Goal: Check status: Check status

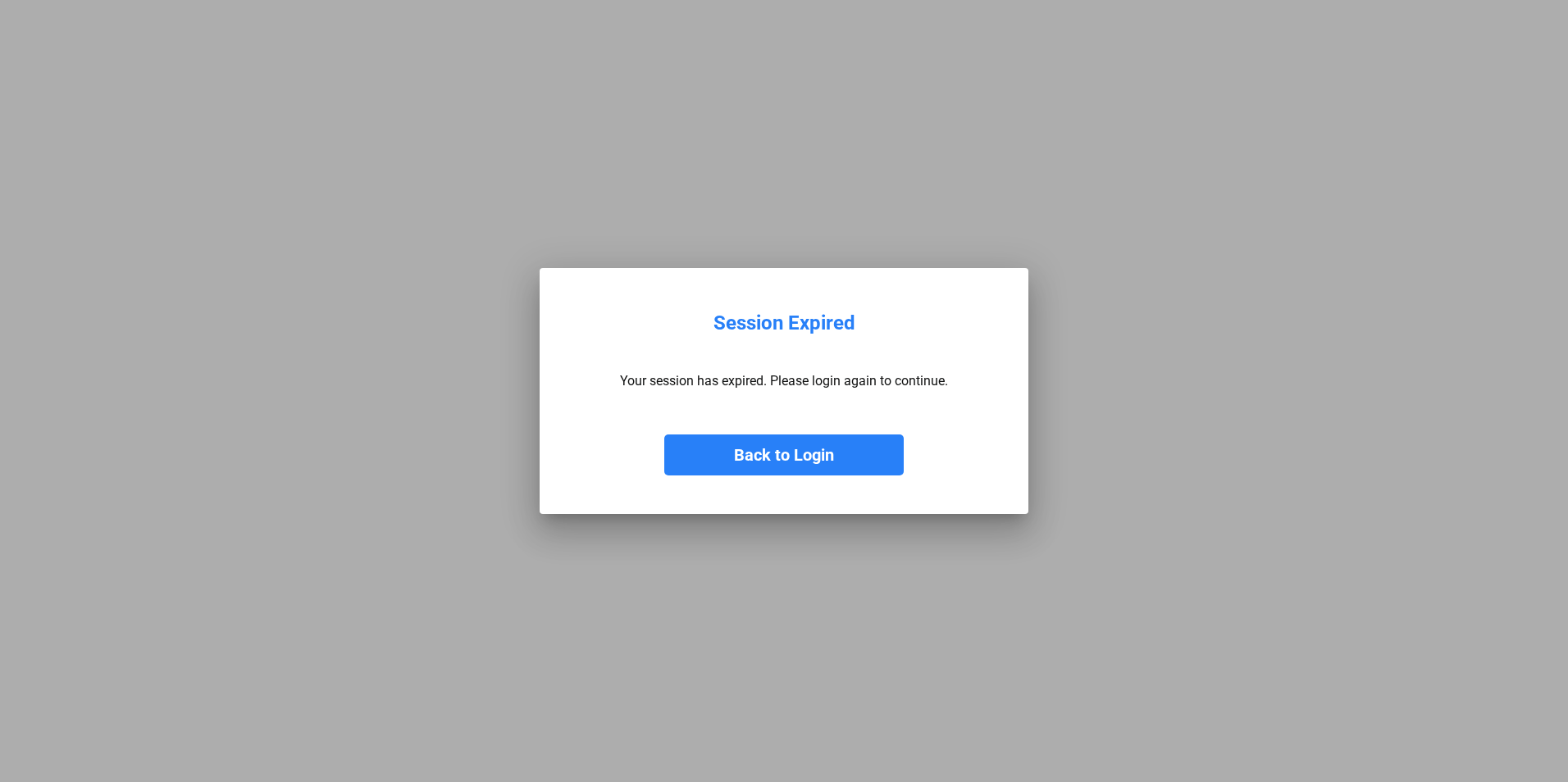
click at [789, 454] on button "Back to Login" at bounding box center [783, 454] width 240 height 41
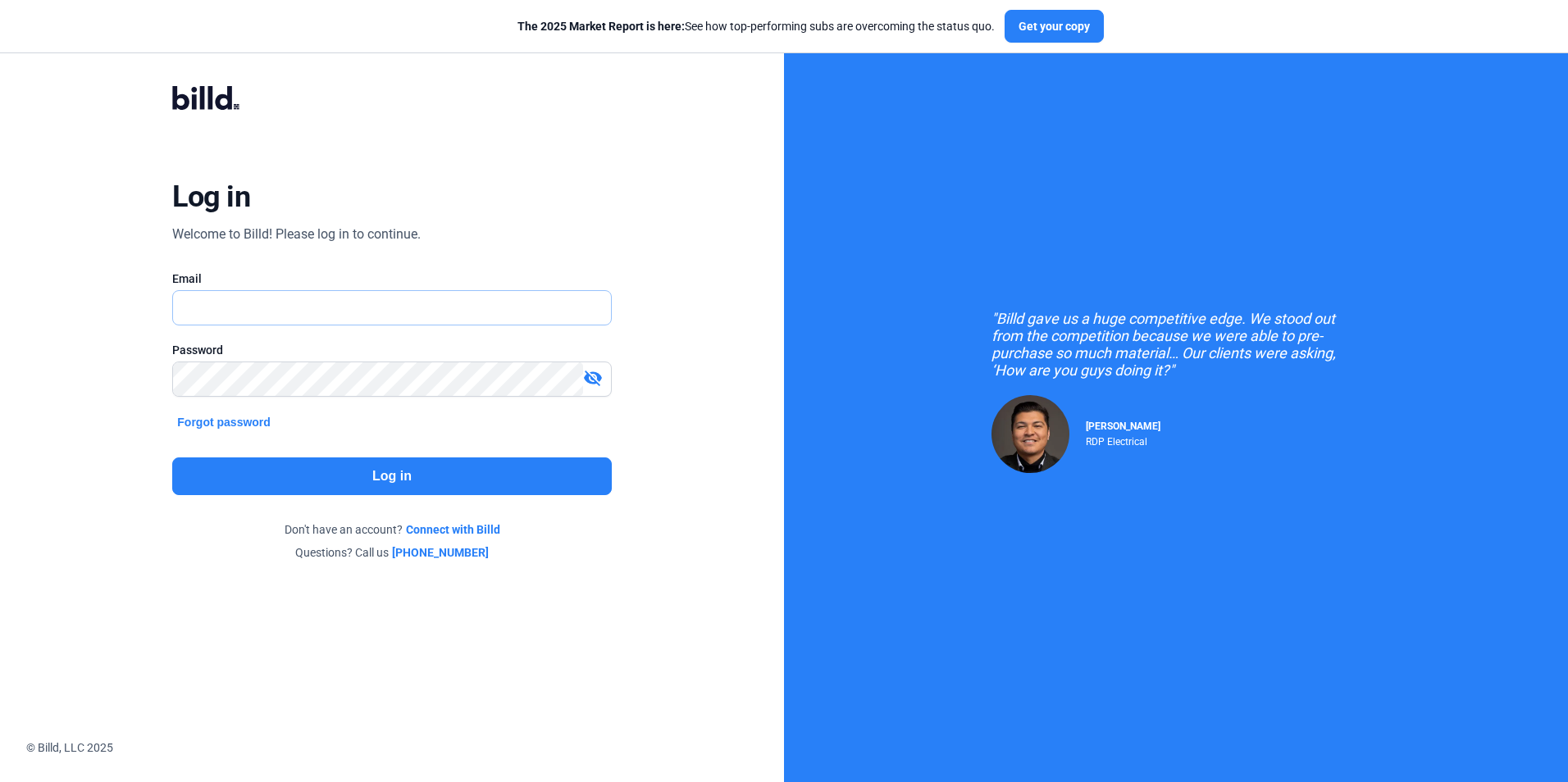
type input "[EMAIL_ADDRESS][DOMAIN_NAME]"
click at [374, 470] on button "Log in" at bounding box center [391, 476] width 438 height 38
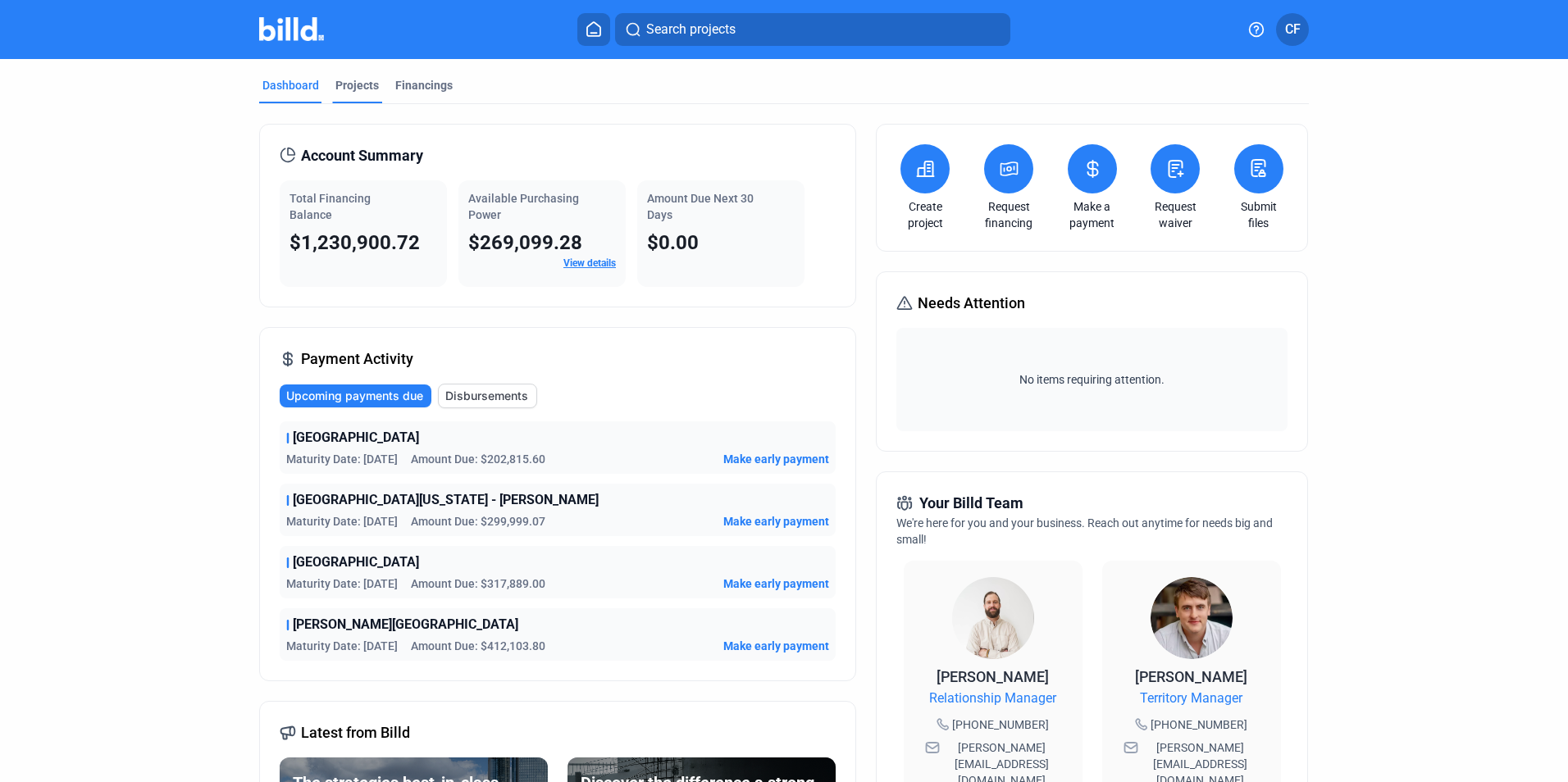
click at [349, 81] on div "Projects" at bounding box center [357, 84] width 44 height 16
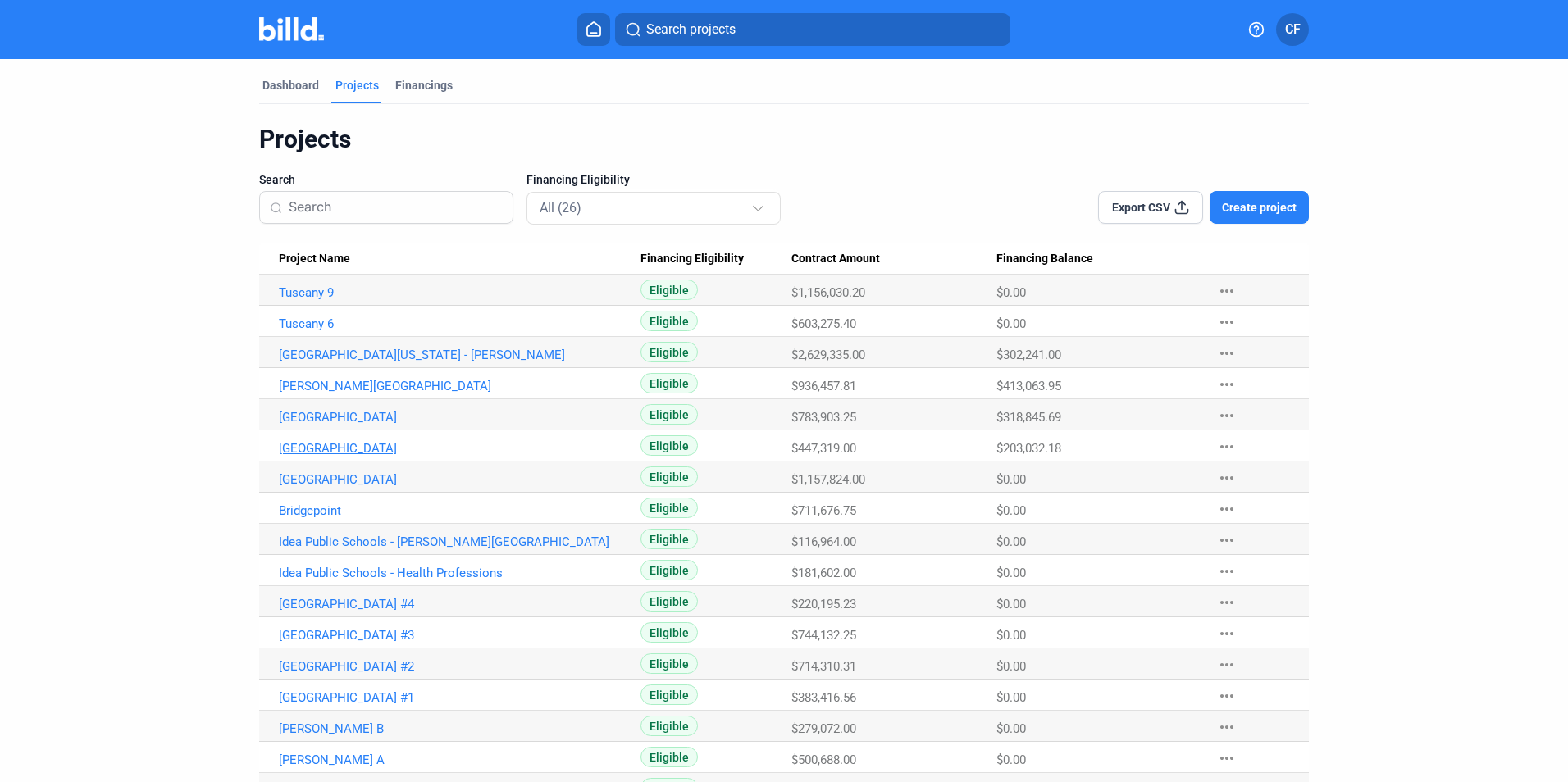
click at [379, 448] on link "[GEOGRAPHIC_DATA]" at bounding box center [459, 449] width 362 height 15
click at [324, 355] on link "[GEOGRAPHIC_DATA][US_STATE] - [PERSON_NAME]" at bounding box center [459, 355] width 362 height 15
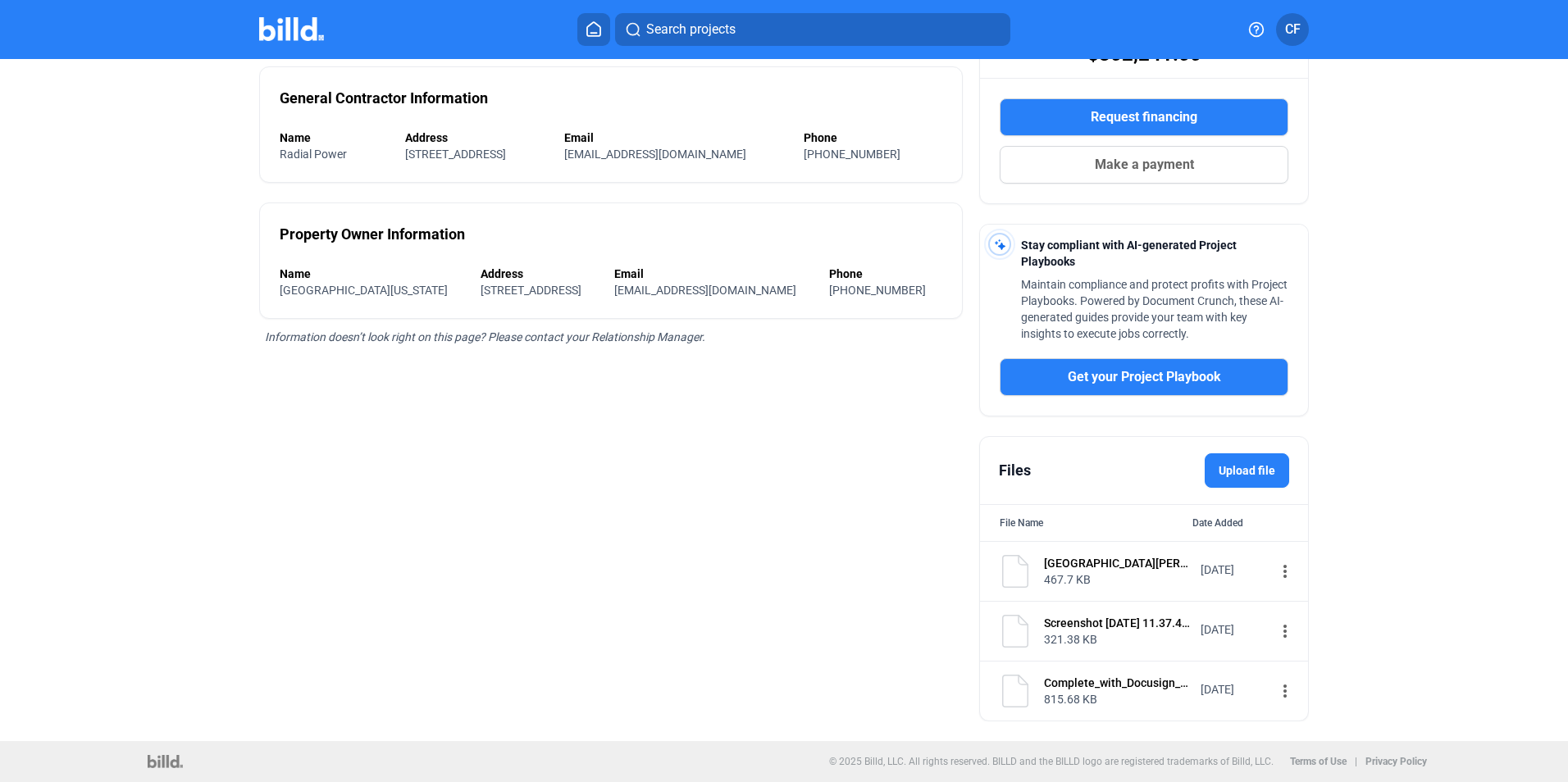
scroll to position [266, 0]
click at [1275, 572] on mat-icon "more_vert" at bounding box center [1285, 571] width 20 height 20
click at [1215, 625] on div at bounding box center [784, 391] width 1568 height 782
click at [1275, 630] on mat-icon "more_vert" at bounding box center [1285, 631] width 20 height 20
click at [1289, 656] on span "View" at bounding box center [1288, 659] width 24 height 12
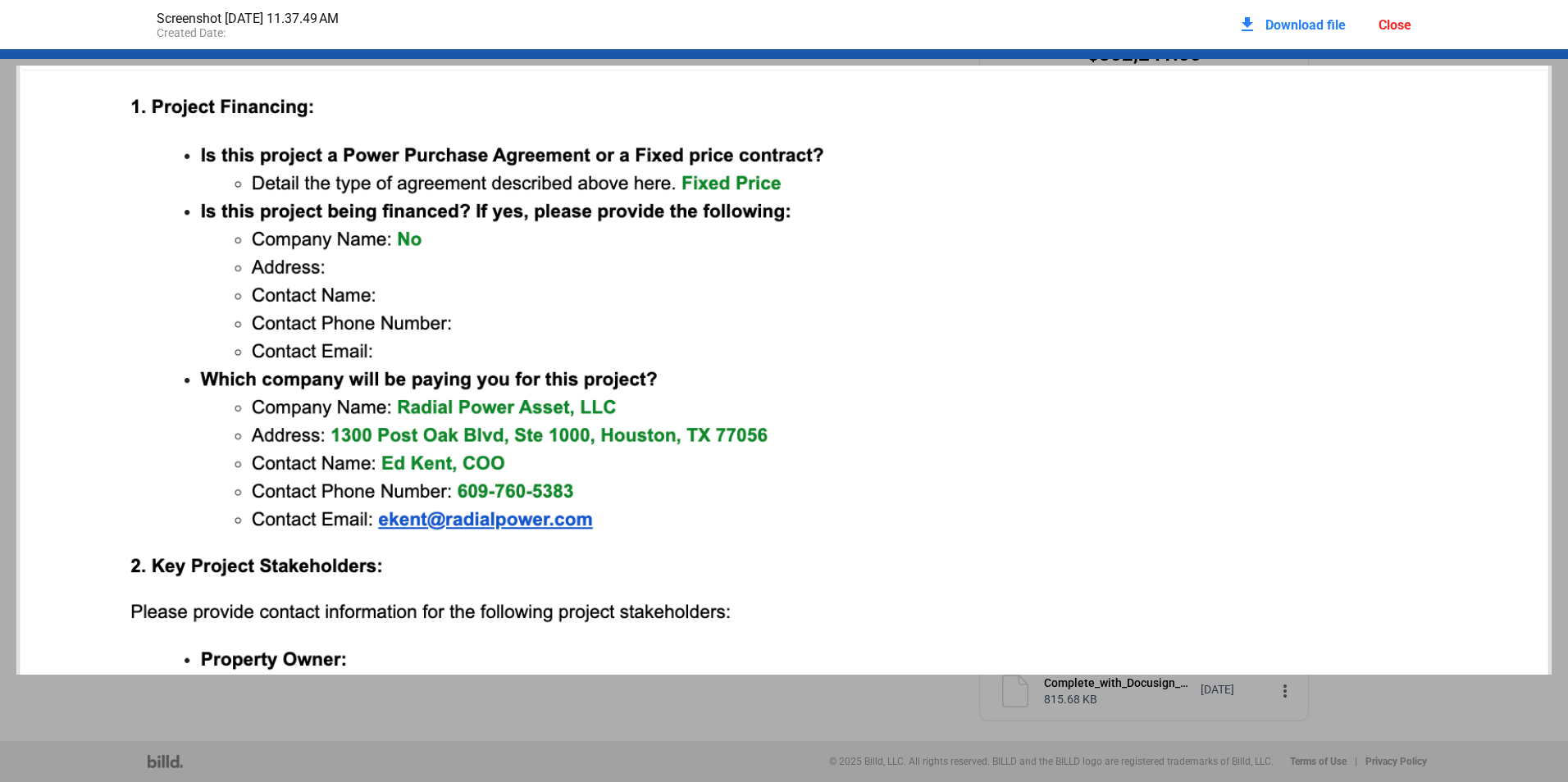
click at [1406, 27] on div "Close" at bounding box center [1395, 25] width 33 height 15
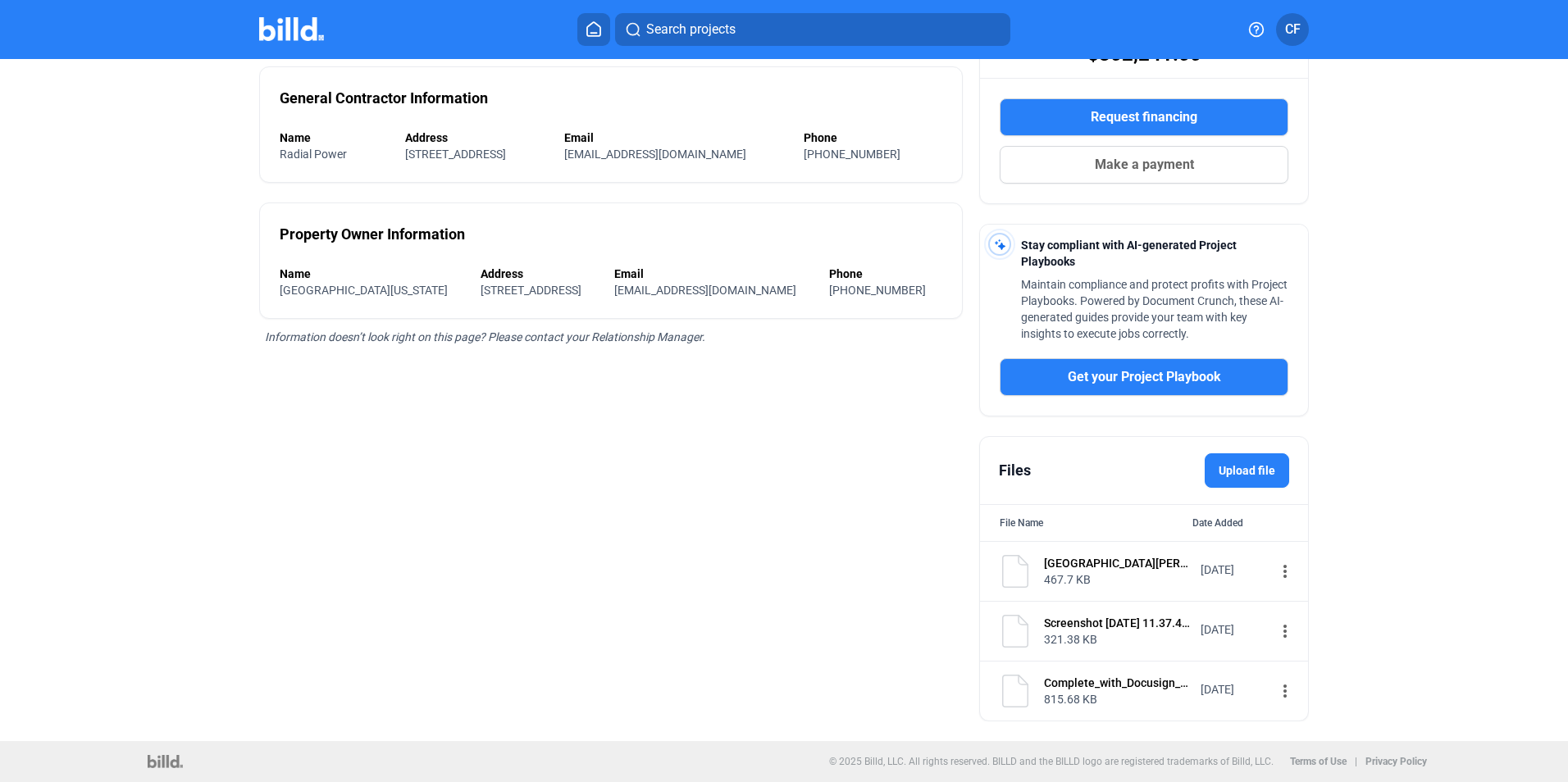
click at [1275, 688] on mat-icon "more_vert" at bounding box center [1285, 691] width 20 height 20
click at [1290, 720] on span "View" at bounding box center [1288, 720] width 24 height 12
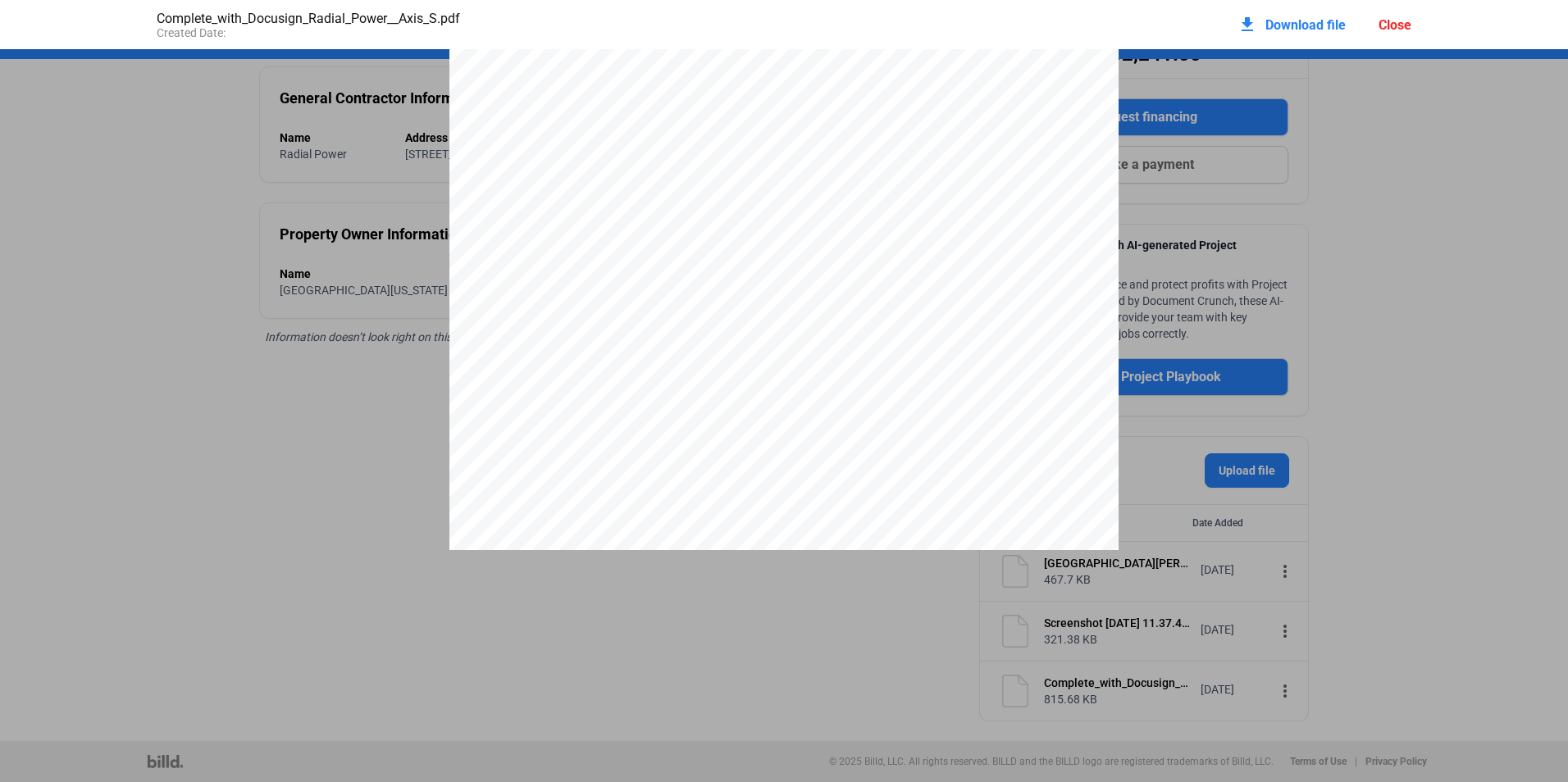
scroll to position [336, 0]
click at [884, 619] on pdf-viewer "i WORK ORDER MI - 1103 - 100 [PERSON_NAME] Road Transportation Facility (Roofto…" at bounding box center [784, 362] width 1568 height 626
click at [1402, 18] on div "Close" at bounding box center [1395, 25] width 33 height 15
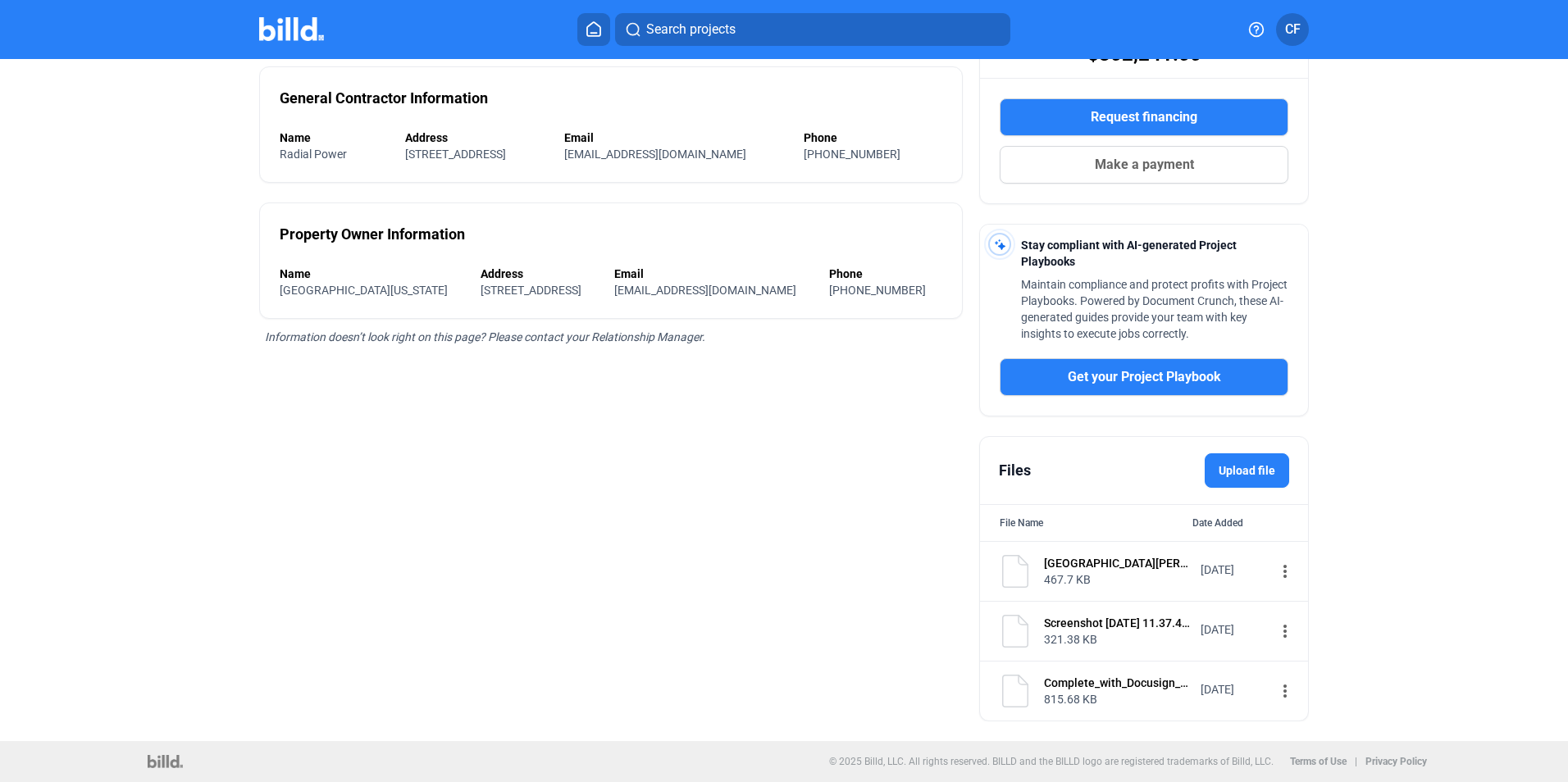
click at [1275, 568] on mat-icon "more_vert" at bounding box center [1285, 571] width 20 height 20
click at [1298, 596] on span "View" at bounding box center [1288, 598] width 24 height 12
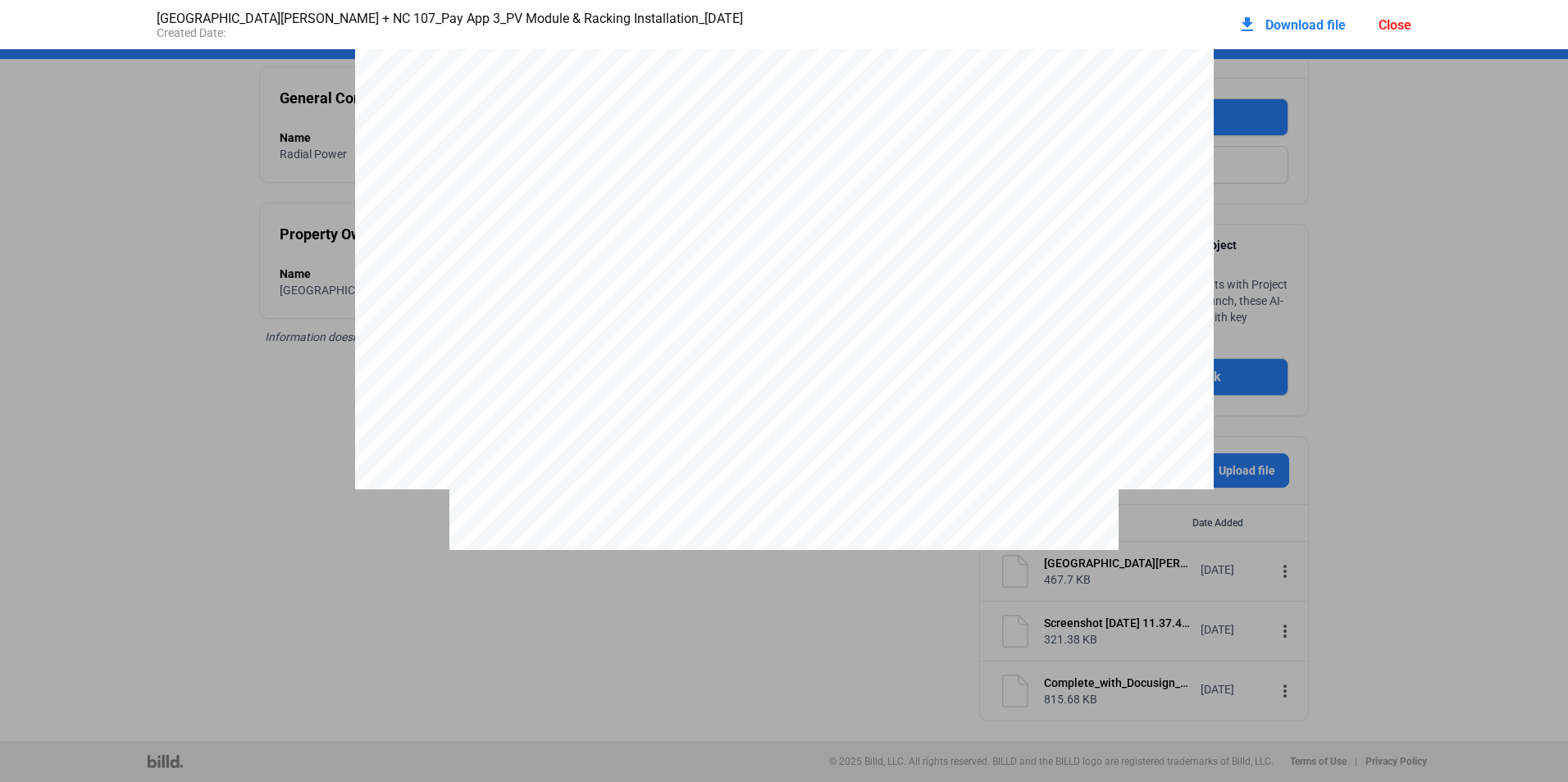
scroll to position [0, 0]
click at [1397, 26] on div "Close" at bounding box center [1395, 25] width 33 height 15
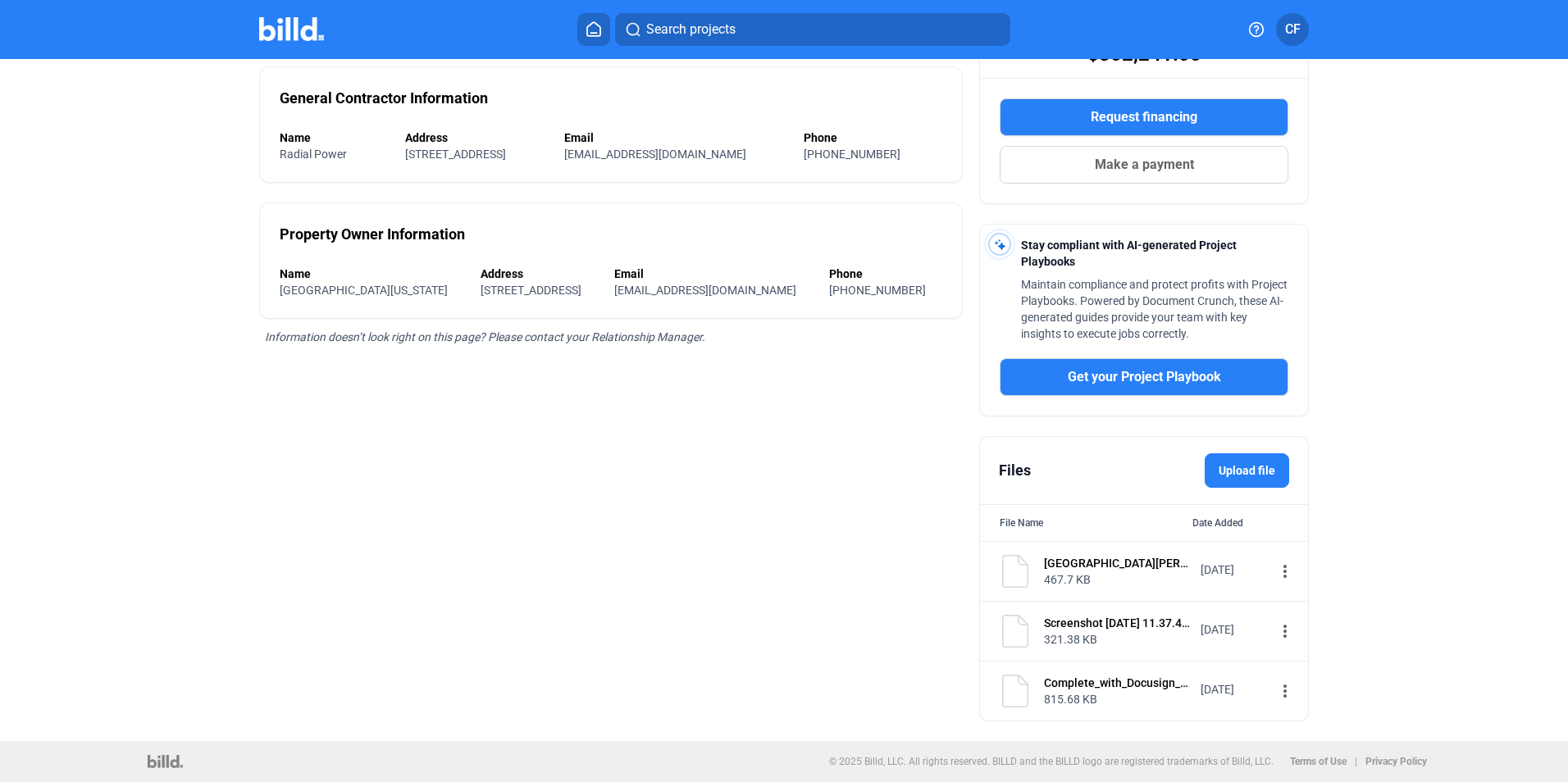
click at [615, 538] on div "Project Information Name [GEOGRAPHIC_DATA][US_STATE] - [PERSON_NAME] Address [S…" at bounding box center [611, 316] width 704 height 810
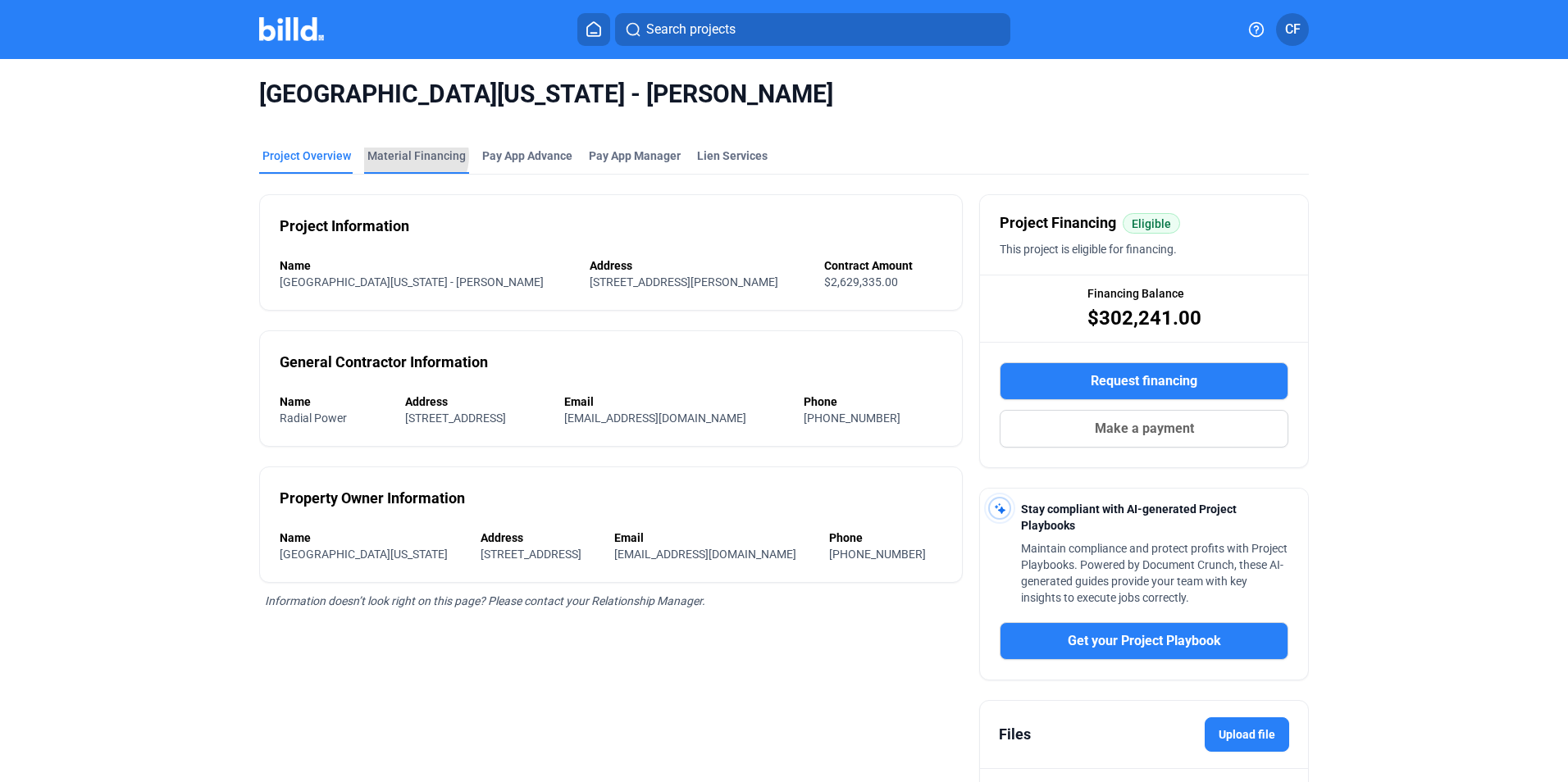
click at [403, 156] on div "Material Financing" at bounding box center [417, 155] width 98 height 16
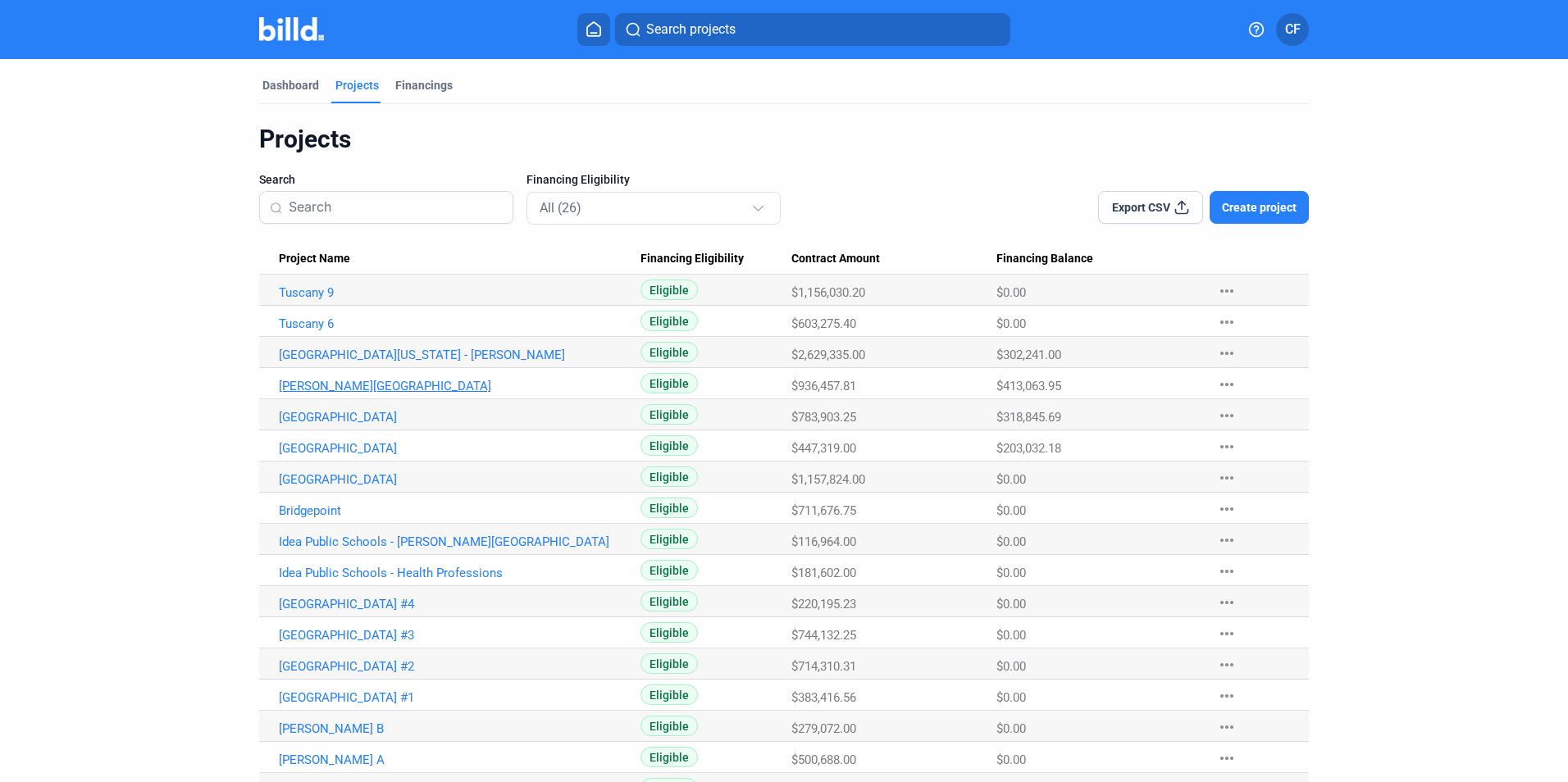
click at [347, 389] on link "[PERSON_NAME][GEOGRAPHIC_DATA]" at bounding box center [459, 386] width 362 height 15
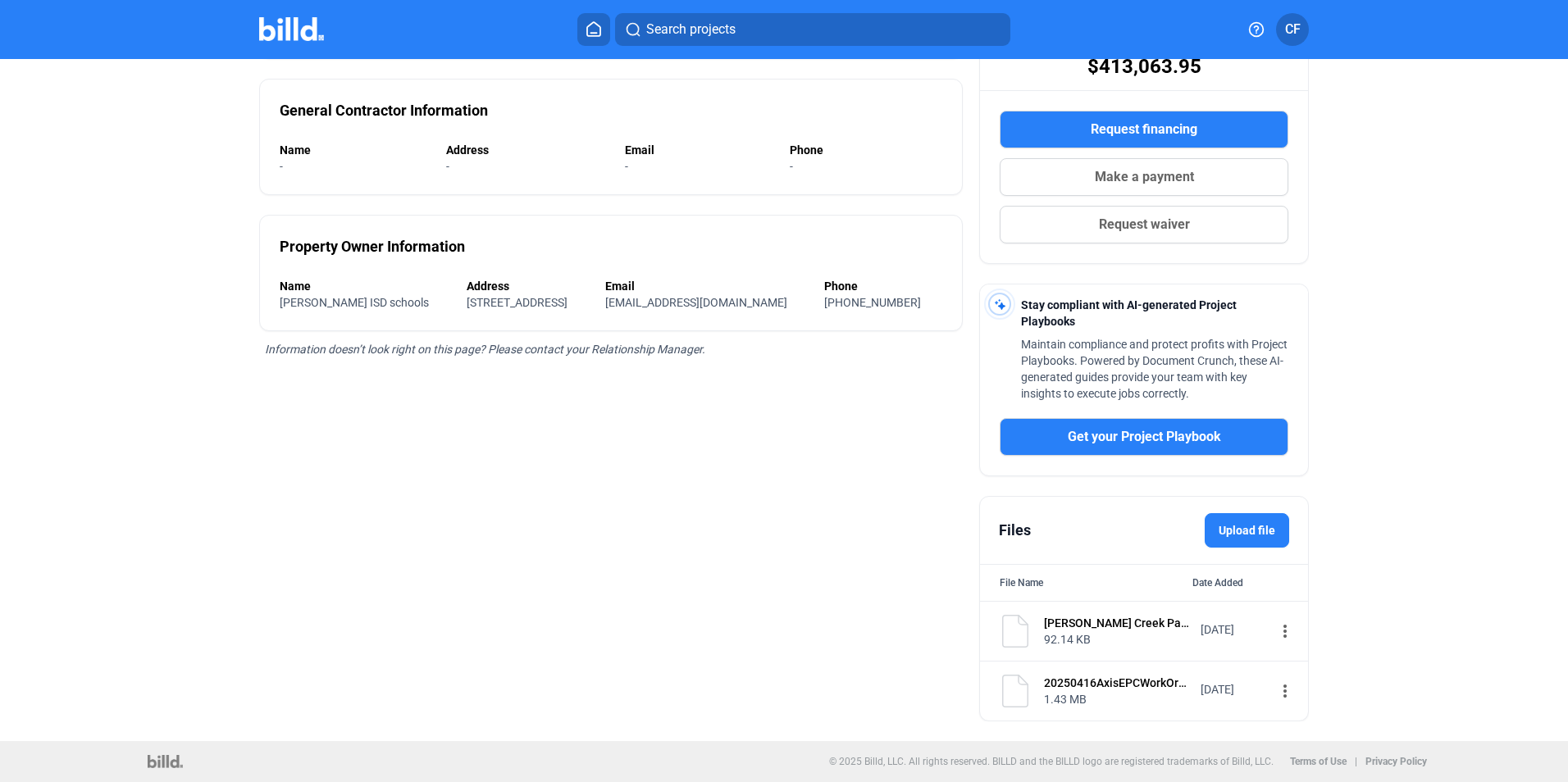
scroll to position [254, 0]
click at [1275, 694] on mat-icon "more_vert" at bounding box center [1285, 691] width 20 height 20
click at [1298, 719] on span "View" at bounding box center [1288, 720] width 24 height 12
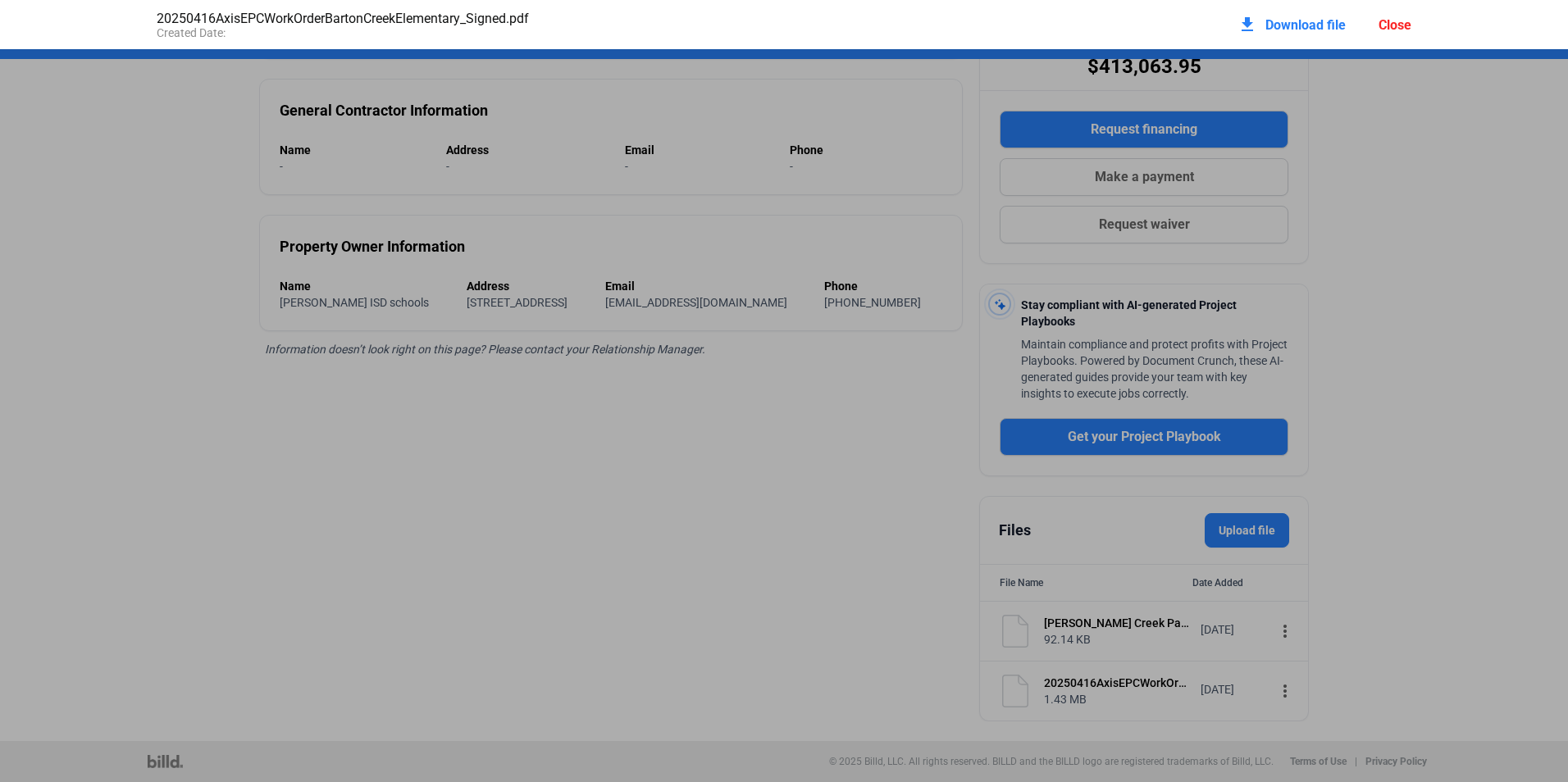
scroll to position [9, 0]
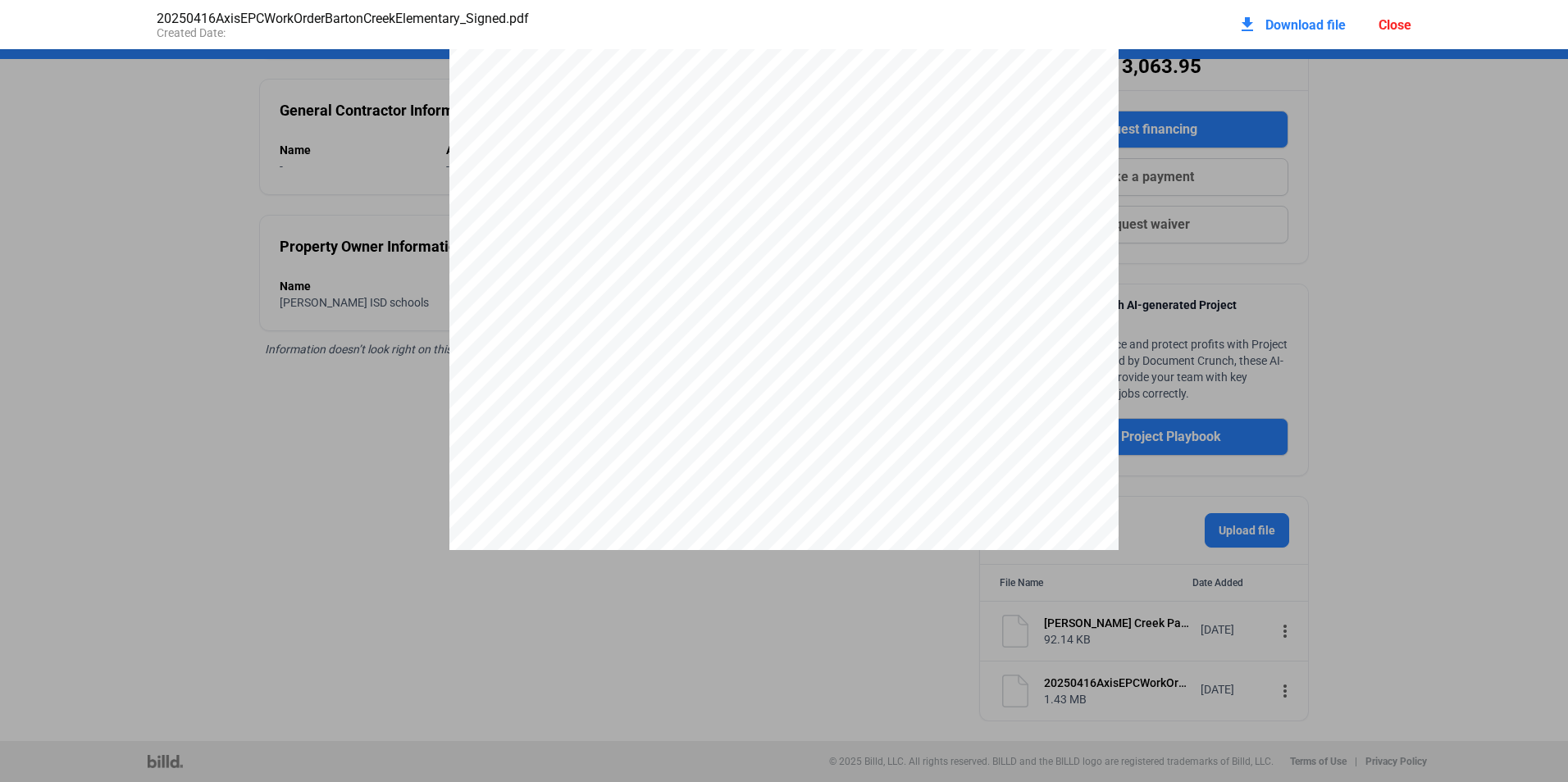
click at [1399, 27] on div "Close" at bounding box center [1395, 25] width 33 height 15
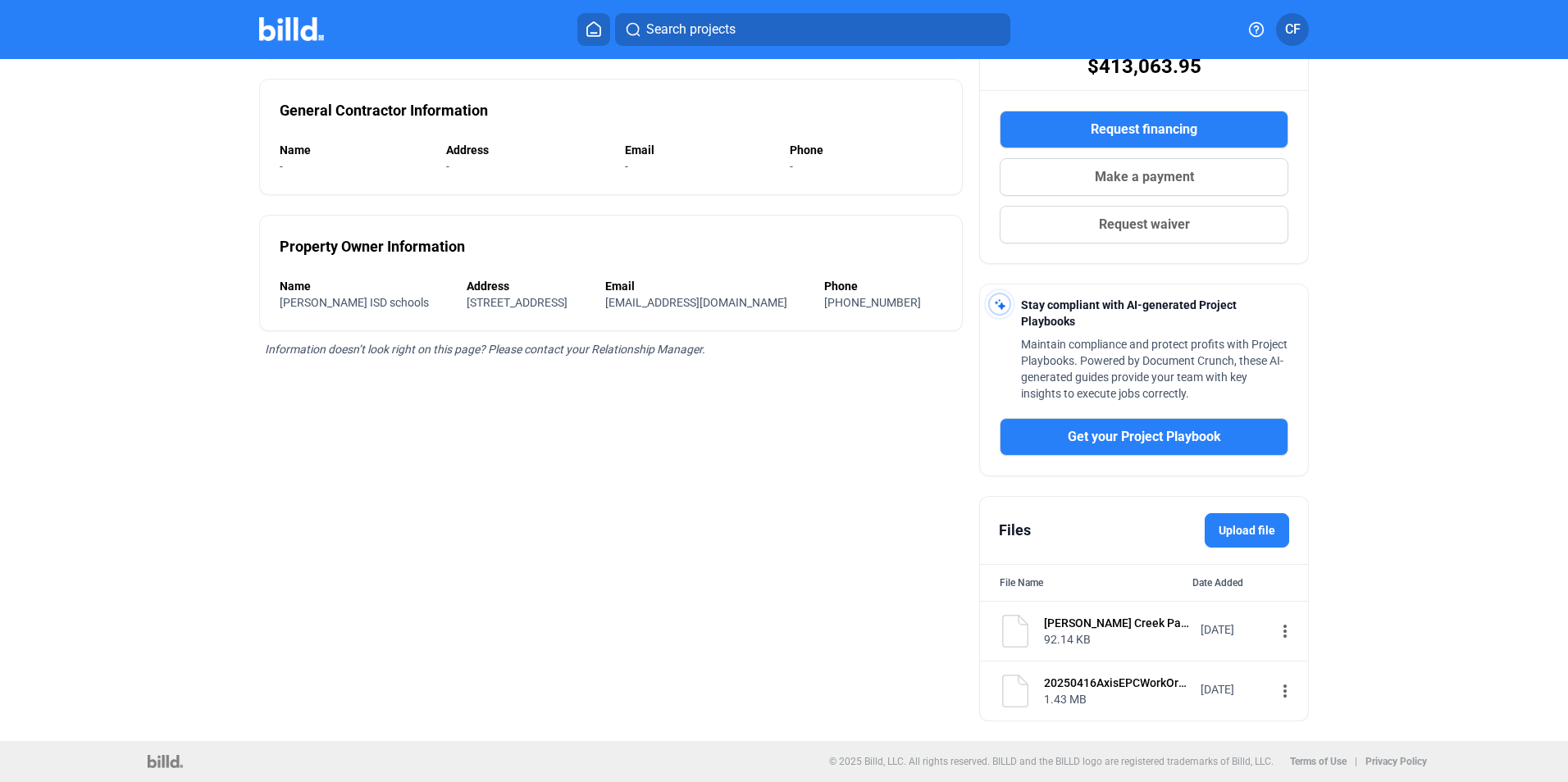
click at [1275, 630] on mat-icon "more_vert" at bounding box center [1285, 631] width 20 height 20
click at [1284, 655] on span "View" at bounding box center [1288, 659] width 24 height 12
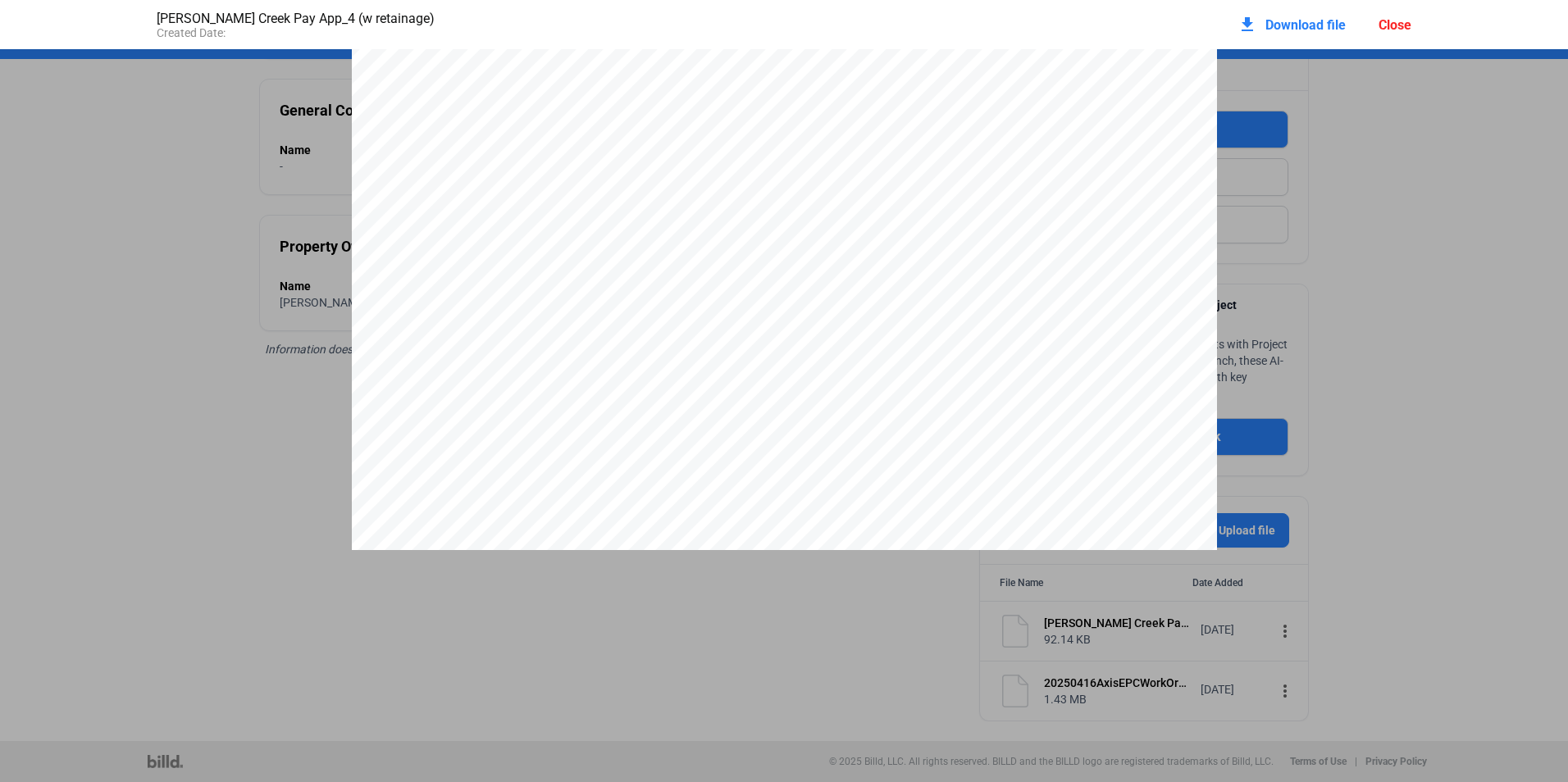
click at [1404, 26] on div "Close" at bounding box center [1395, 25] width 33 height 15
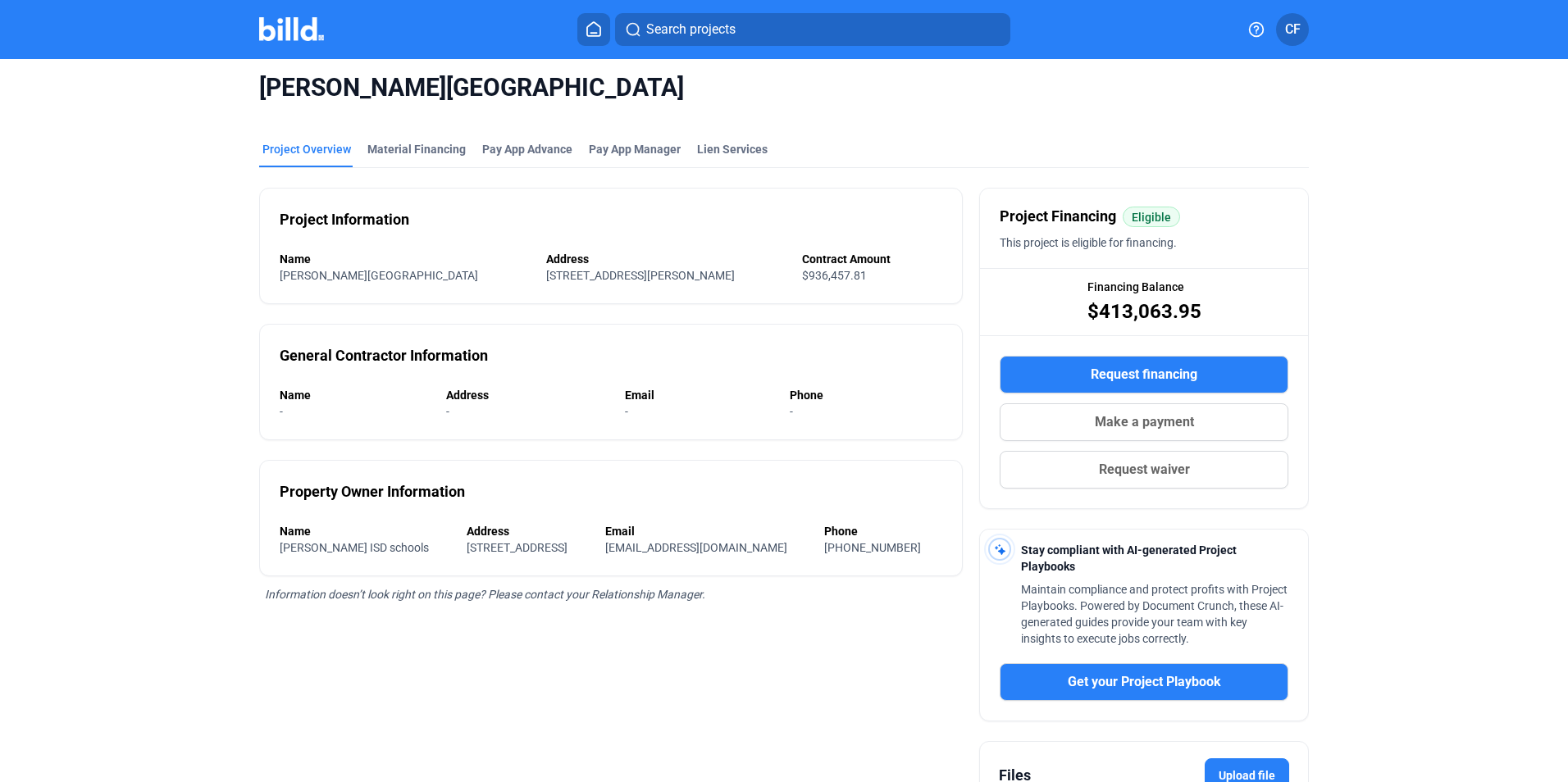
scroll to position [0, 0]
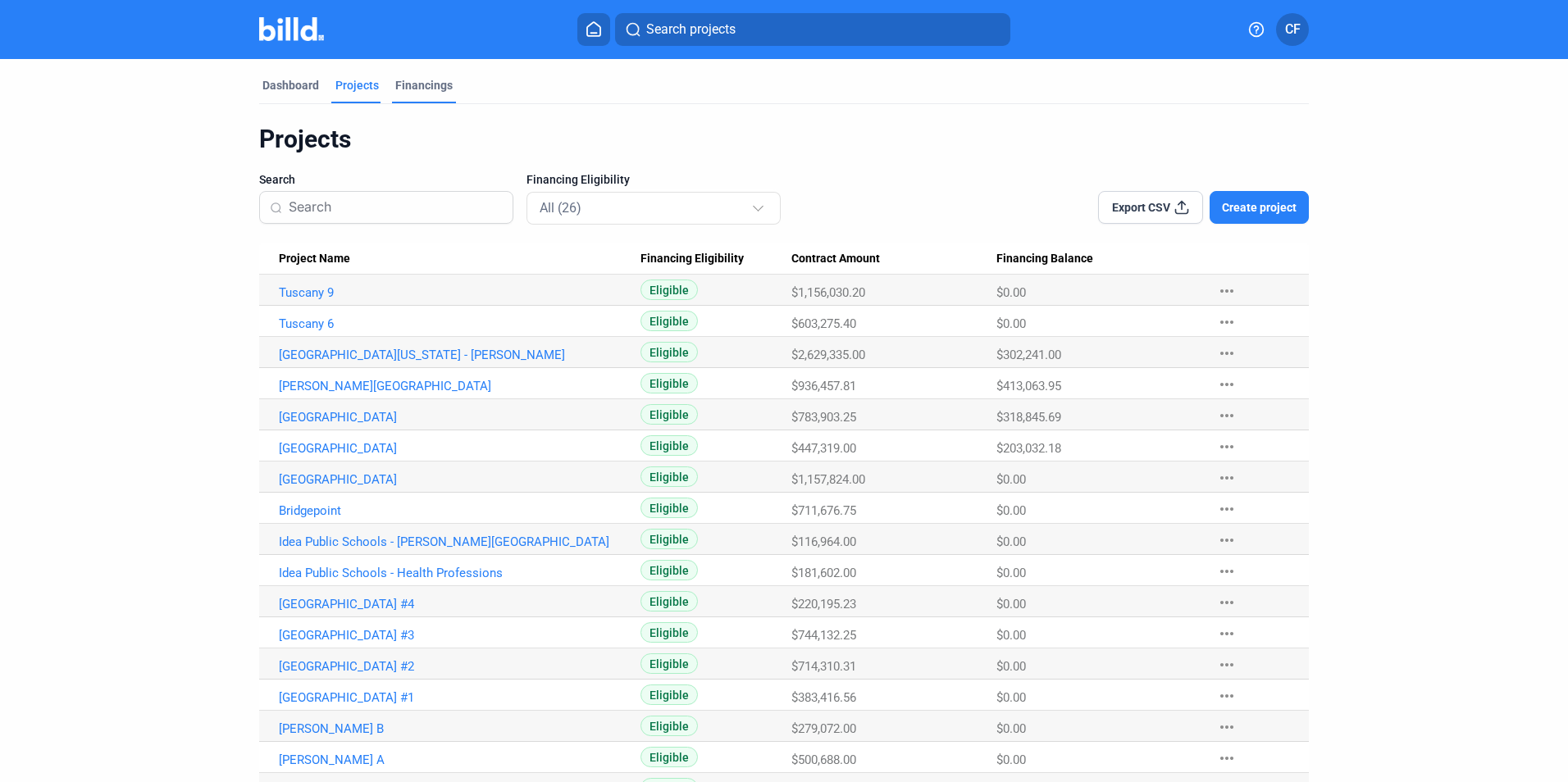
click at [413, 87] on div "Financings" at bounding box center [423, 84] width 58 height 16
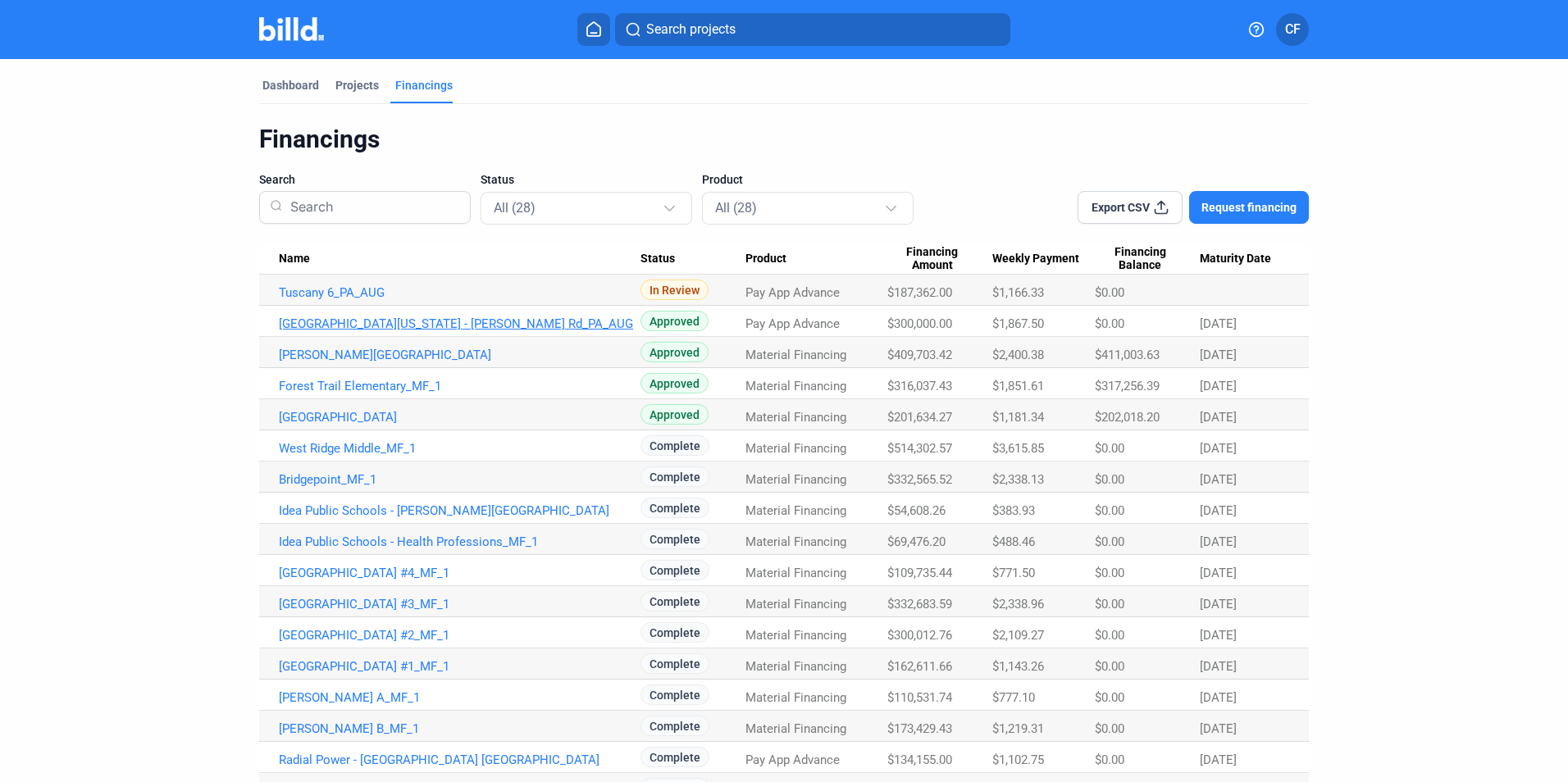
click at [358, 317] on link "[GEOGRAPHIC_DATA][US_STATE] - [PERSON_NAME] Rd_PA_AUG" at bounding box center [459, 324] width 362 height 15
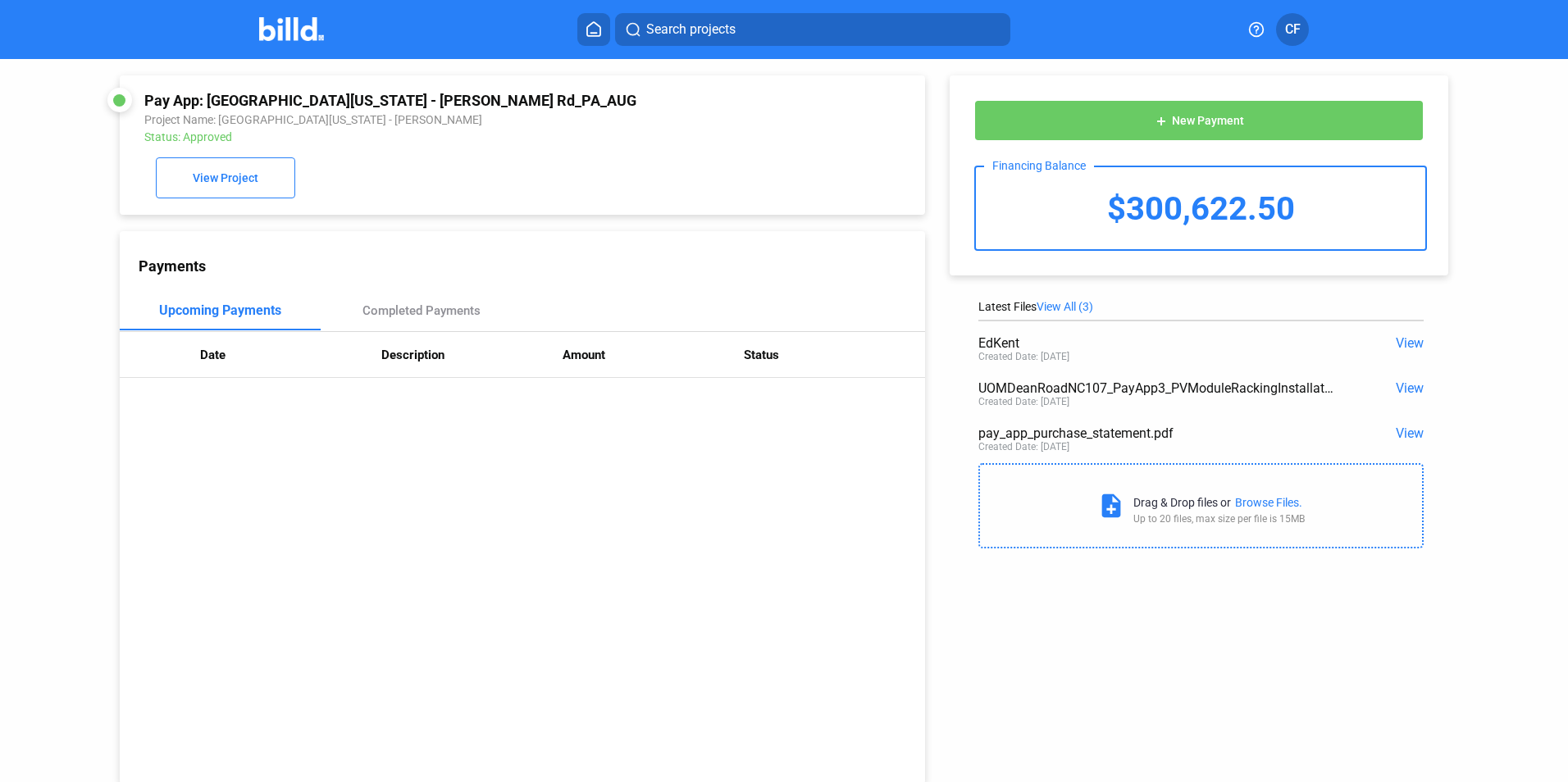
click at [1396, 387] on span "View" at bounding box center [1409, 388] width 27 height 15
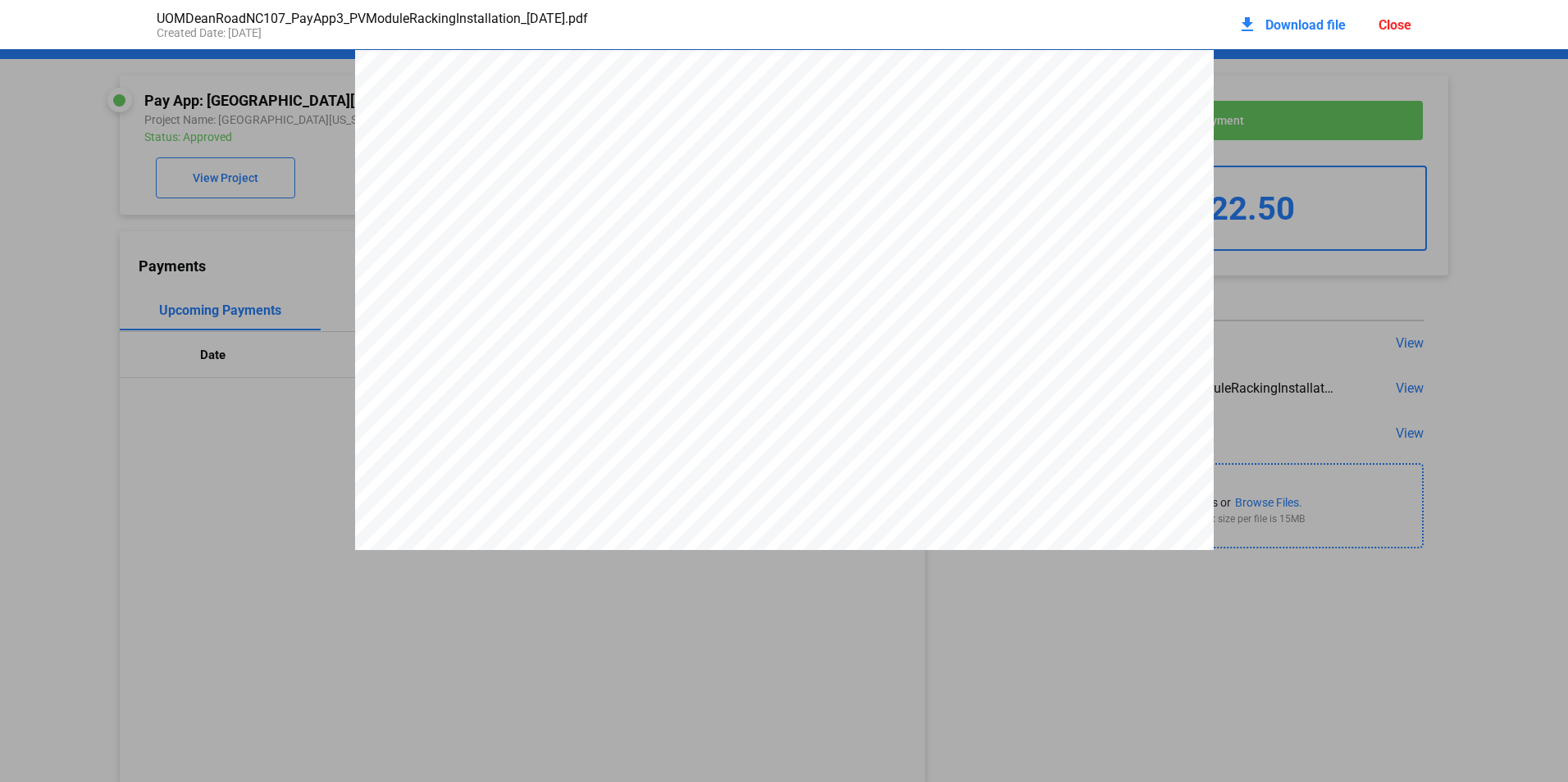
scroll to position [9, 0]
click at [1399, 21] on div "Close" at bounding box center [1395, 25] width 33 height 15
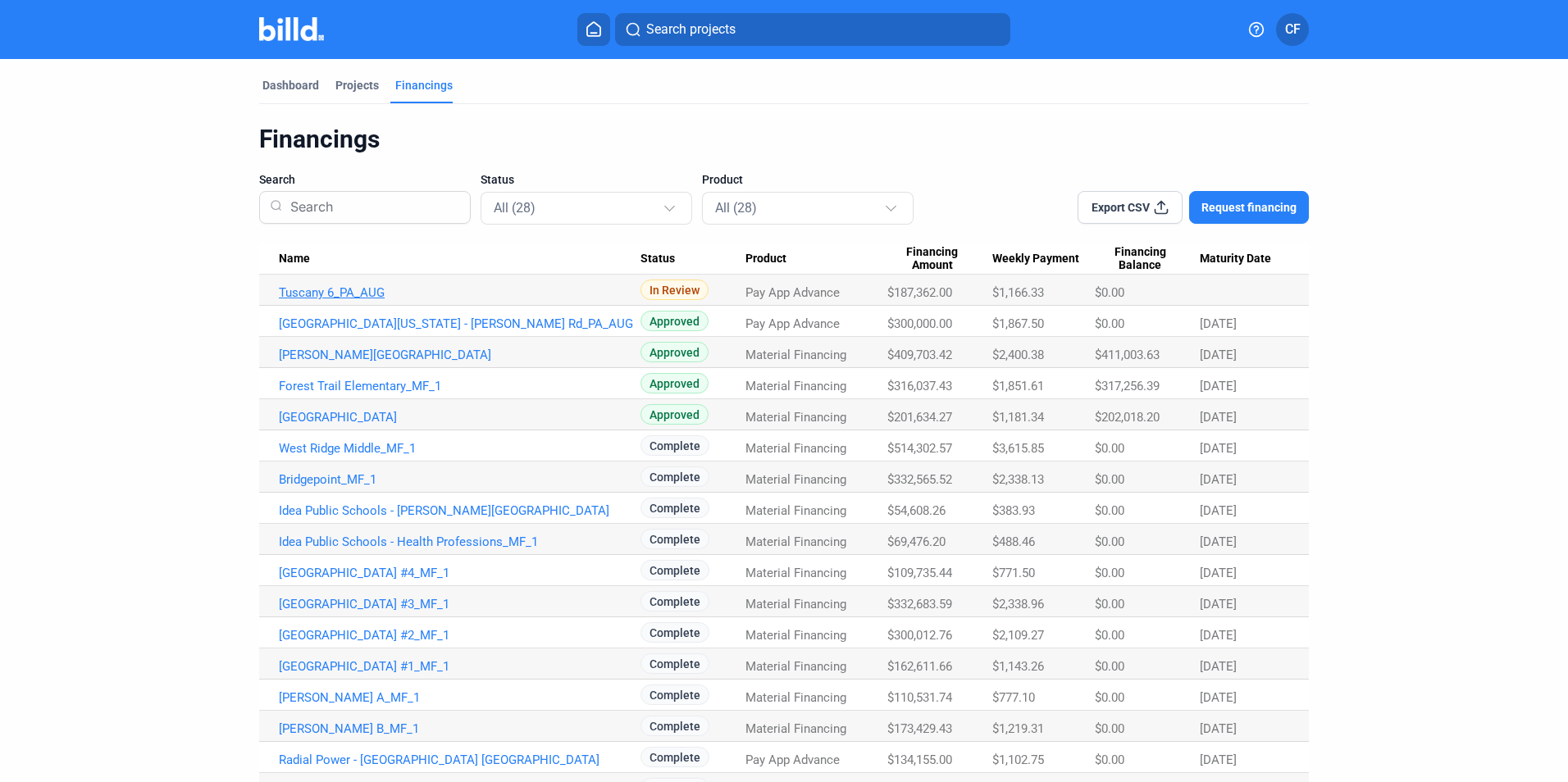
click at [352, 290] on link "Tuscany 6_PA_AUG" at bounding box center [459, 293] width 362 height 15
